Goal: Book appointment/travel/reservation

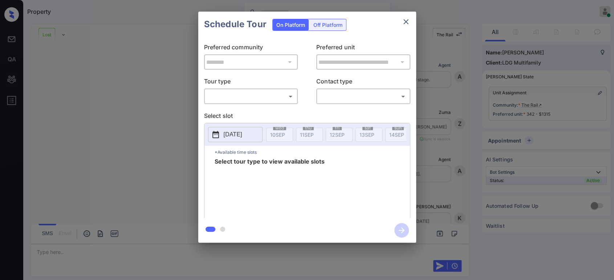
scroll to position [3757, 0]
click at [264, 98] on body "Property Hope Jatap Online Set yourself offline Set yourself on break Profile S…" at bounding box center [307, 140] width 614 height 280
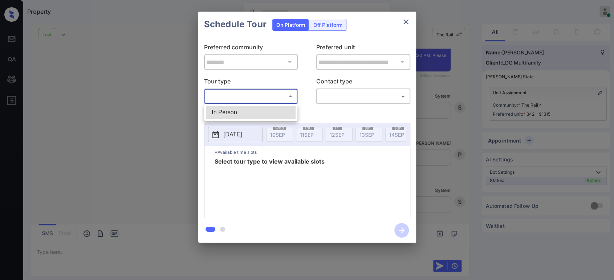
click at [404, 24] on div at bounding box center [307, 140] width 614 height 280
click at [407, 23] on icon "close" at bounding box center [406, 21] width 5 height 5
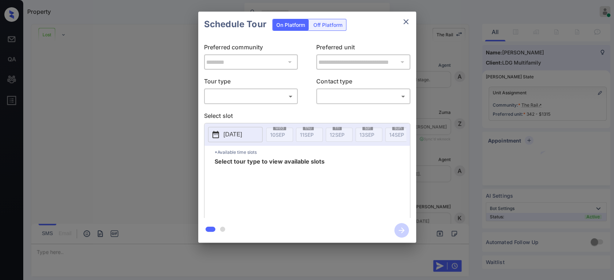
scroll to position [4691, 0]
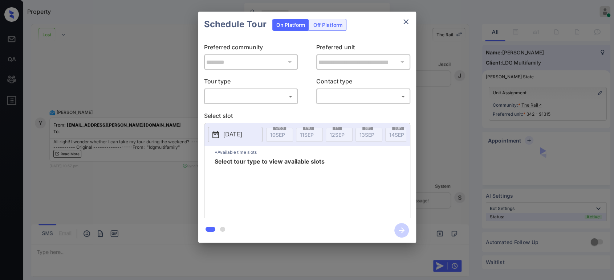
click at [231, 93] on body "Property Hope Jatap Online Set yourself offline Set yourself on break Profile S…" at bounding box center [307, 140] width 614 height 280
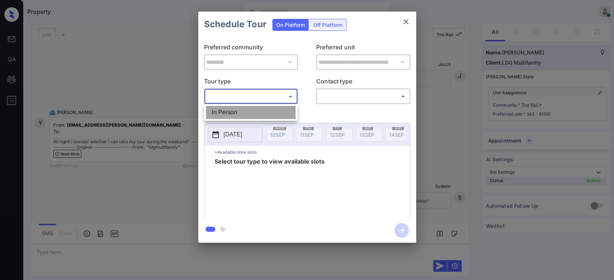
click at [232, 112] on li "In Person" at bounding box center [251, 112] width 90 height 13
type input "********"
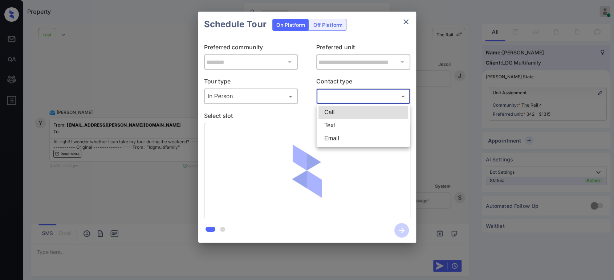
click at [363, 101] on body "Property Hope Jatap Online Set yourself offline Set yourself on break Profile S…" at bounding box center [307, 140] width 614 height 280
click at [349, 125] on li "Text" at bounding box center [364, 125] width 90 height 13
type input "****"
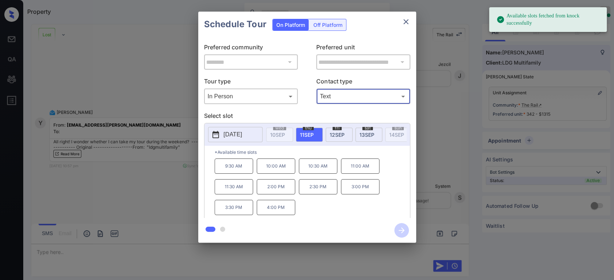
click at [372, 135] on span "[DATE]" at bounding box center [367, 135] width 15 height 6
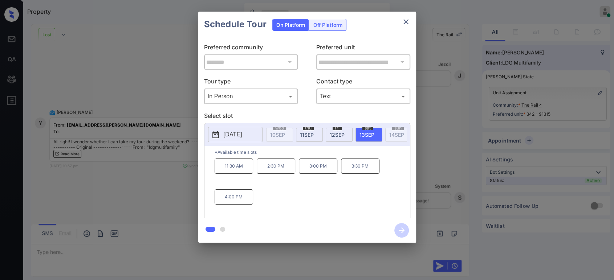
click at [242, 136] on p "[DATE]" at bounding box center [233, 134] width 19 height 9
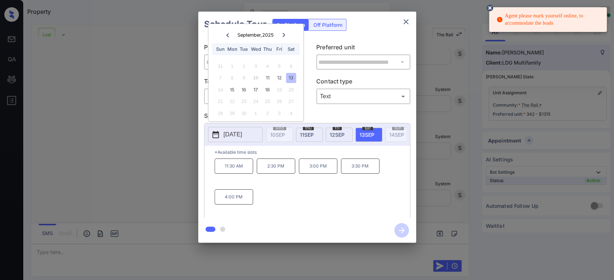
scroll to position [4880, 0]
click at [410, 21] on icon "close" at bounding box center [406, 21] width 9 height 9
